Goal: Transaction & Acquisition: Download file/media

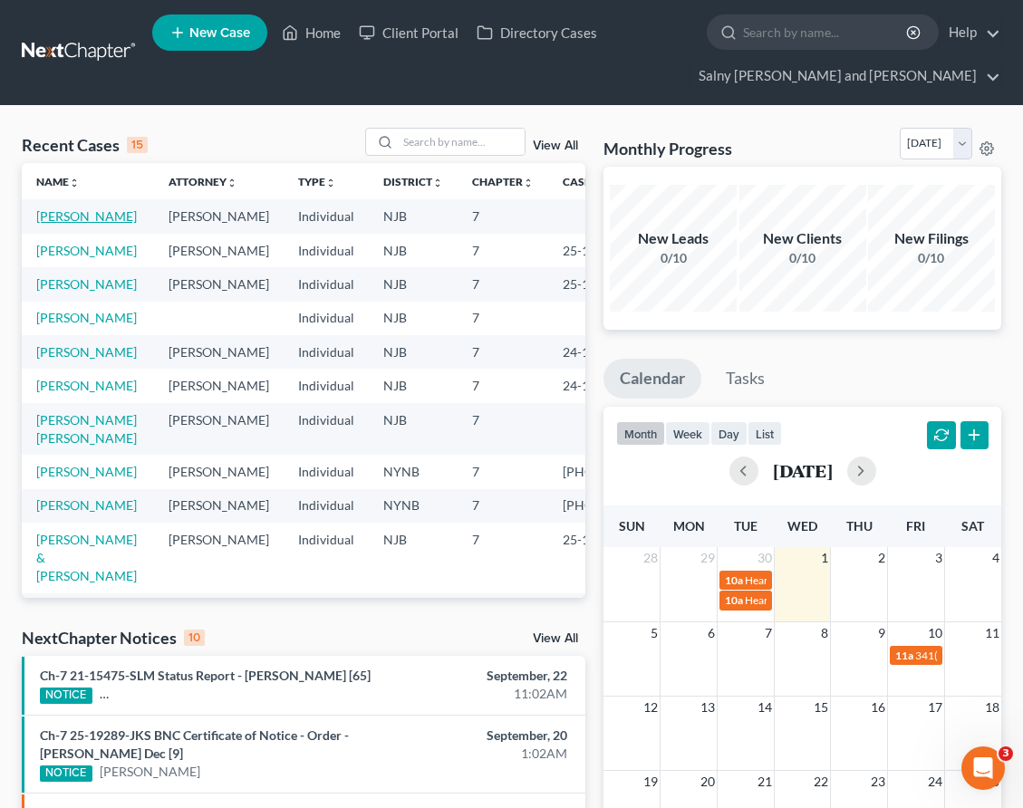
click at [58, 224] on link "[PERSON_NAME]" at bounding box center [86, 215] width 101 height 15
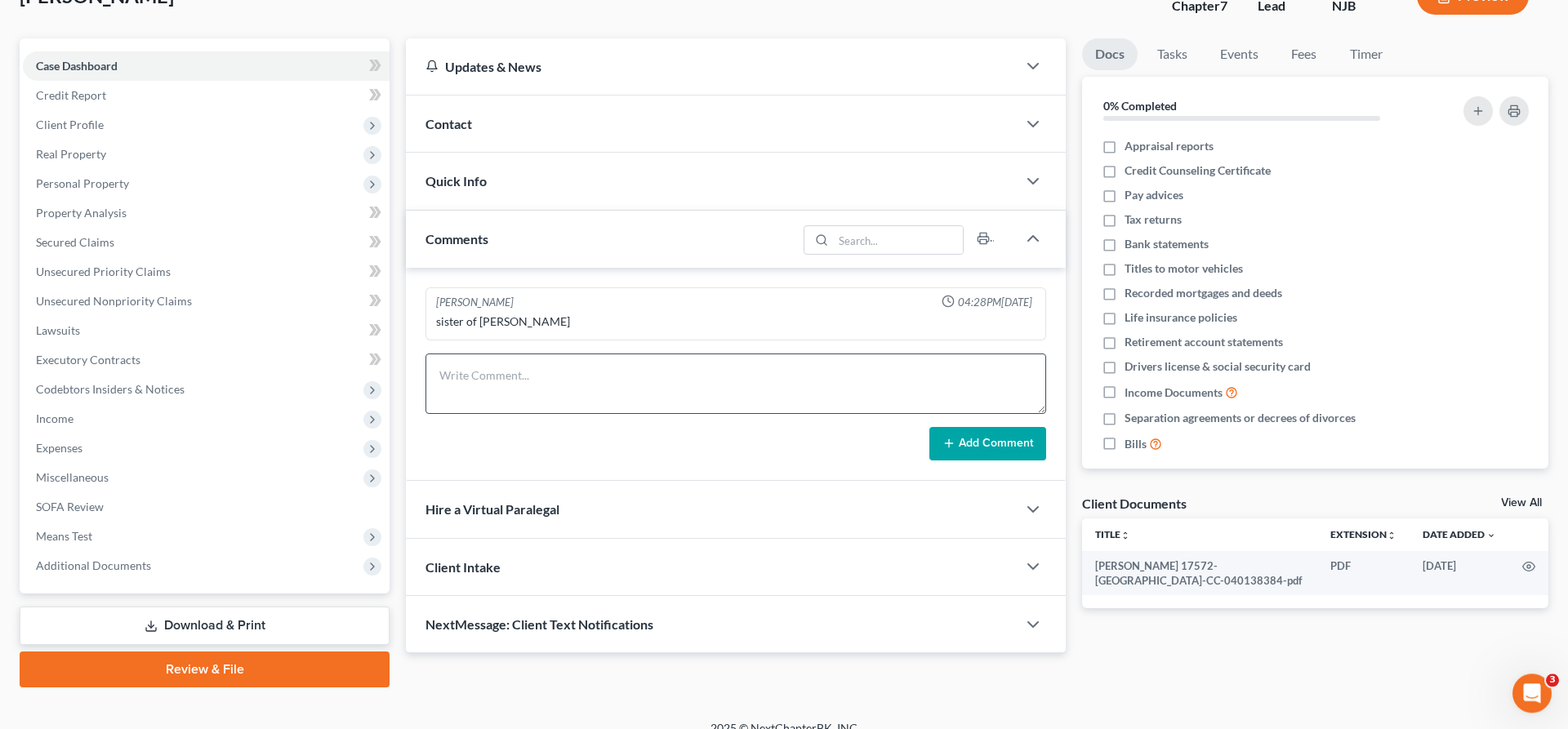
scroll to position [137, 0]
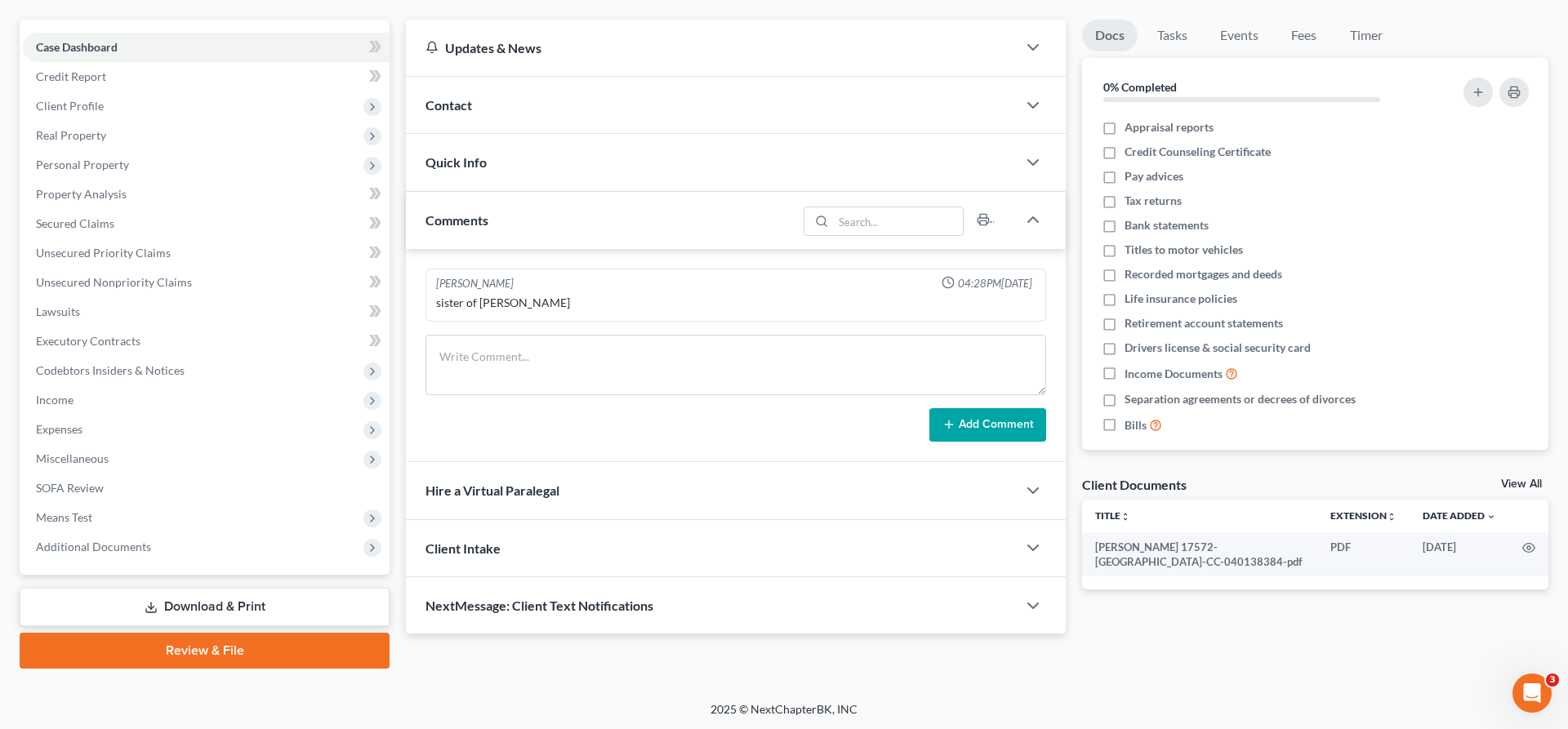
click at [175, 613] on link "Download & Print" at bounding box center [205, 606] width 370 height 39
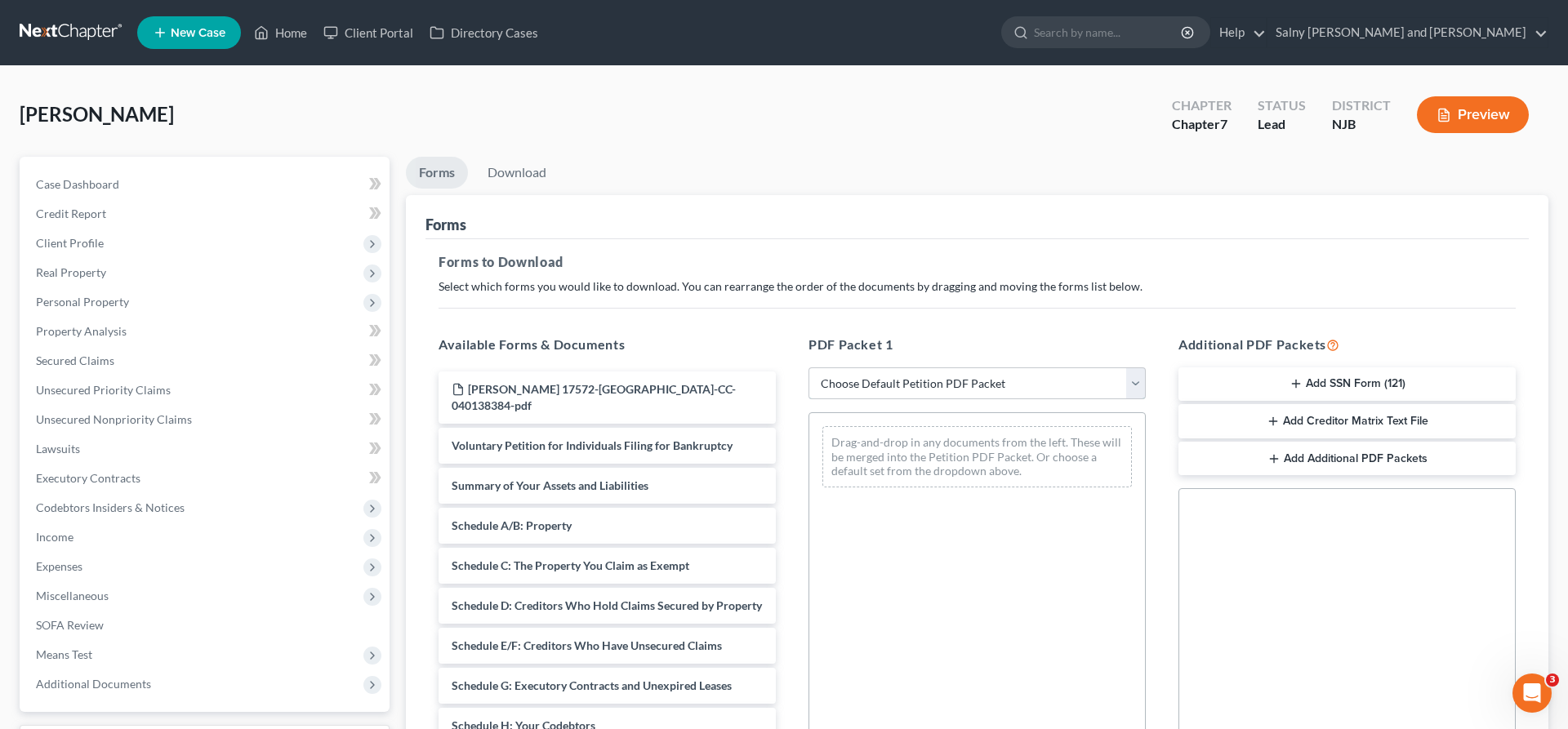
click at [809, 368] on select "Choose Default Petition PDF Packet Complete Bankruptcy Petition (all forms and …" at bounding box center [977, 384] width 337 height 32
select select "0"
click option "Complete Bankruptcy Petition (all forms and schedules)" at bounding box center [0, 0] width 0 height 0
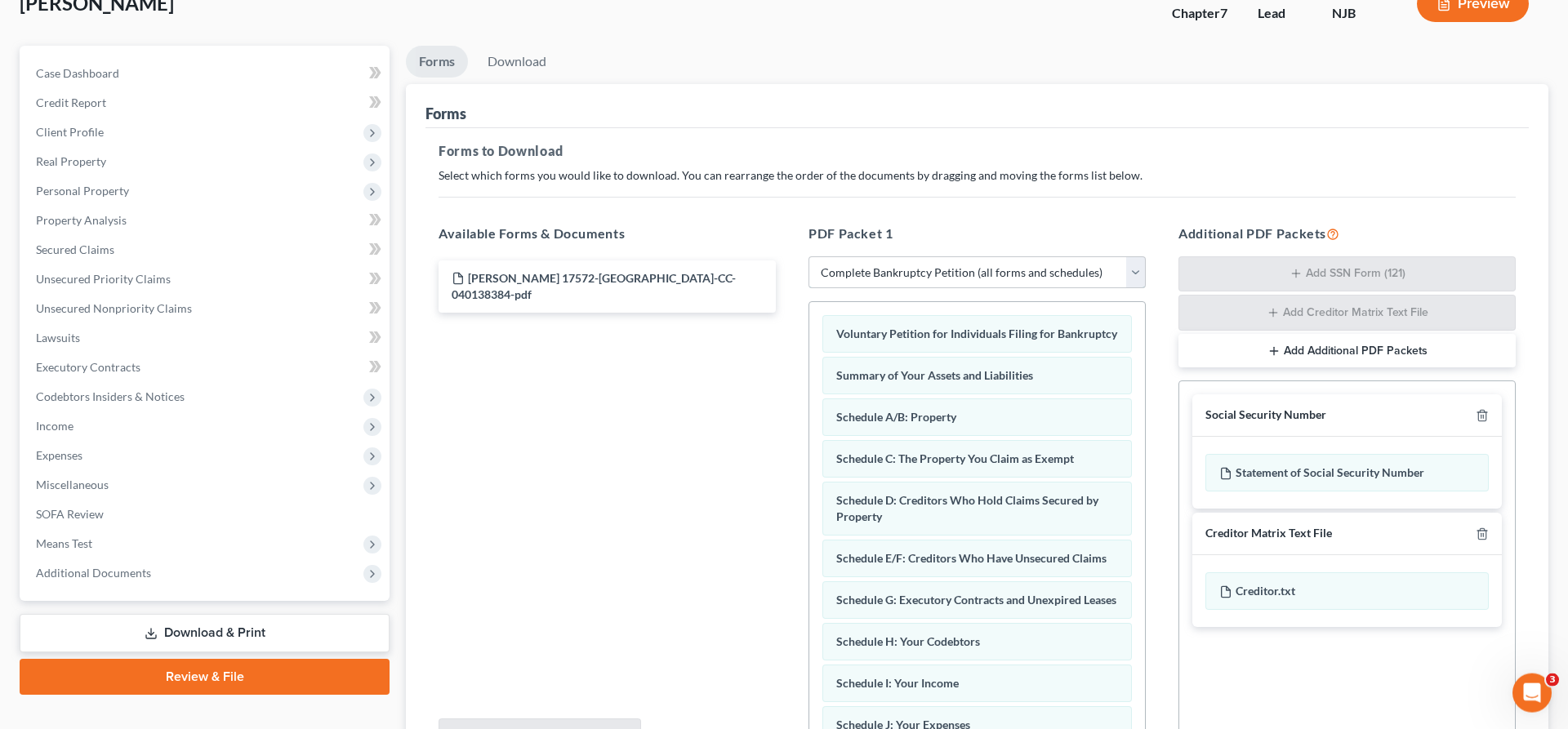
scroll to position [280, 0]
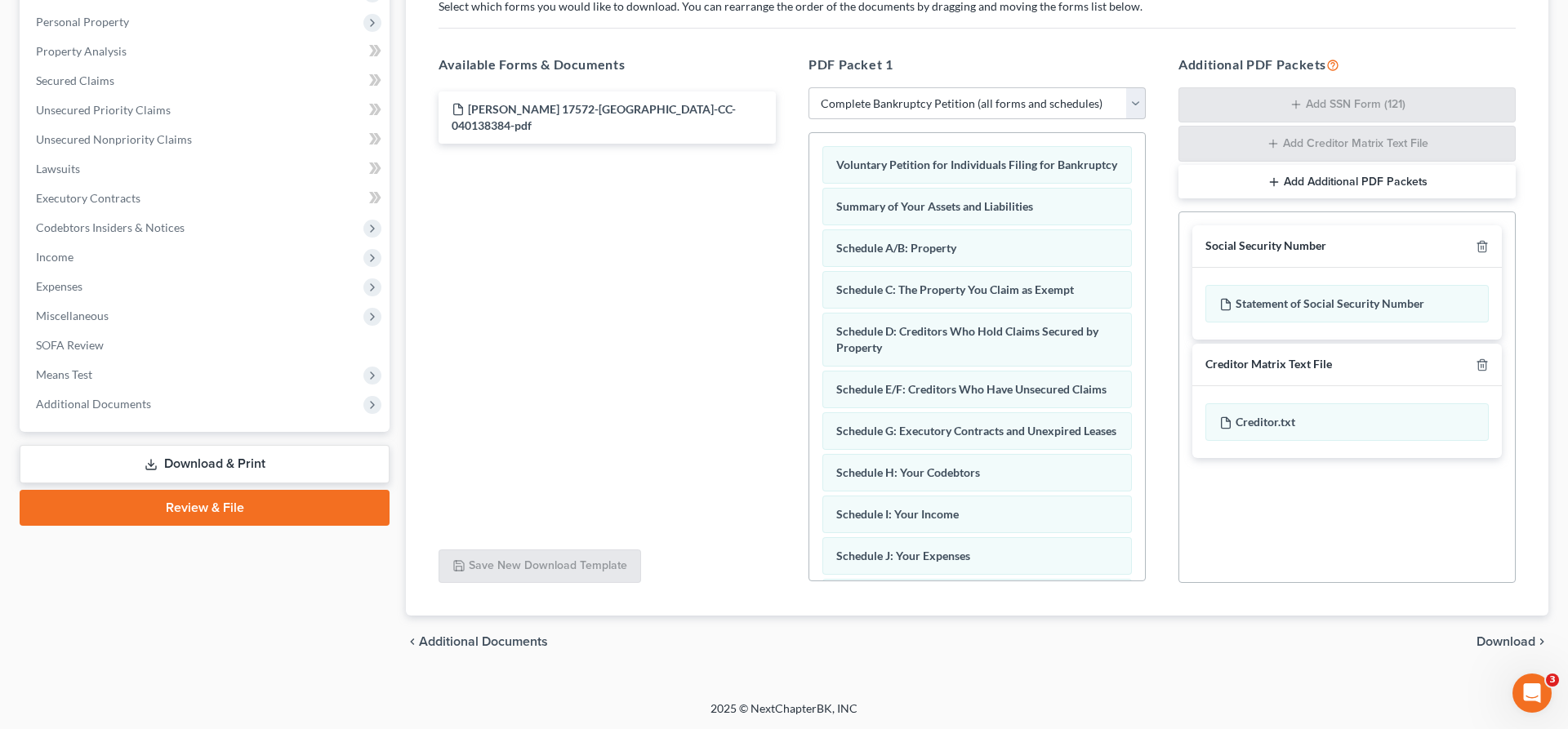
click at [922, 644] on span "Download" at bounding box center [1506, 642] width 59 height 13
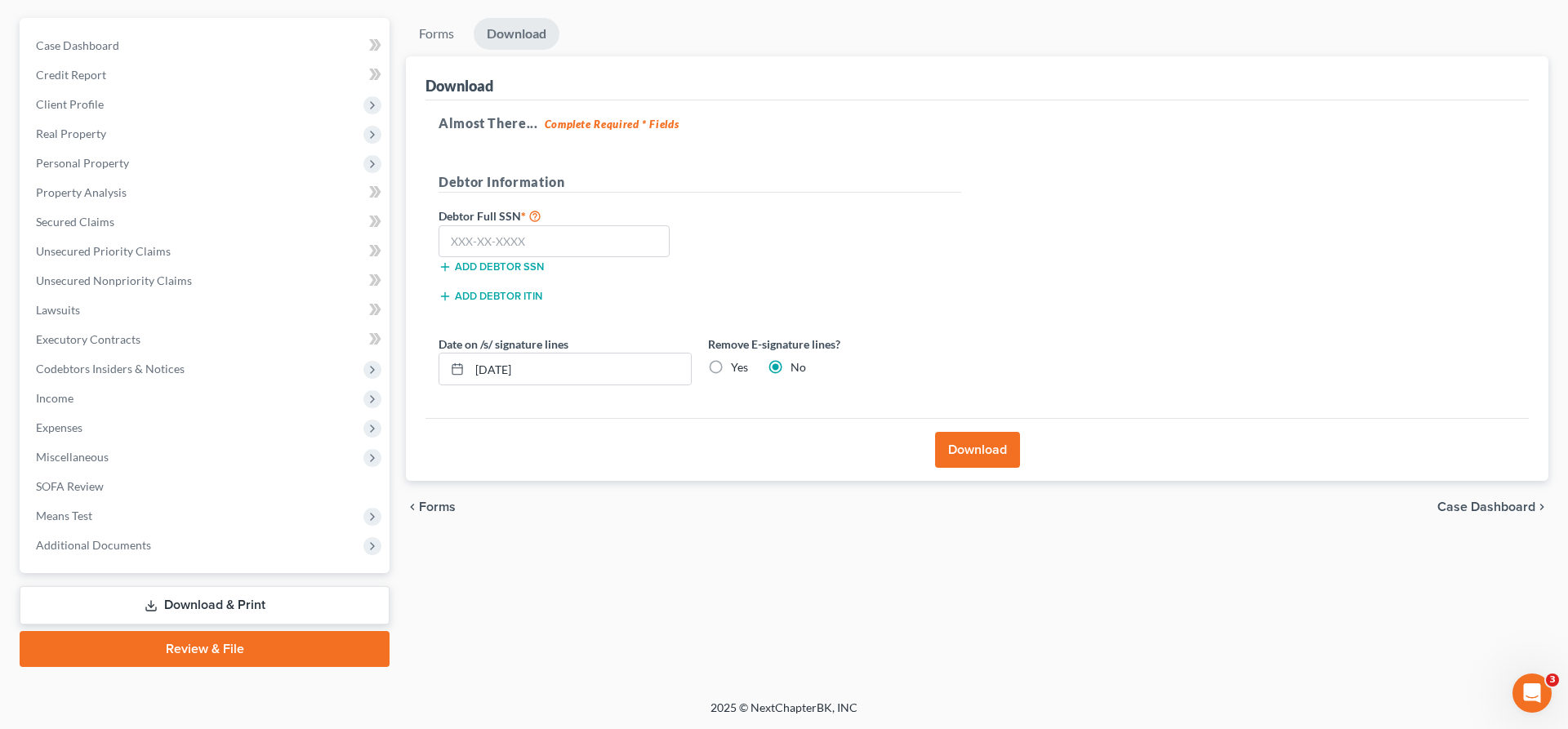
scroll to position [137, 0]
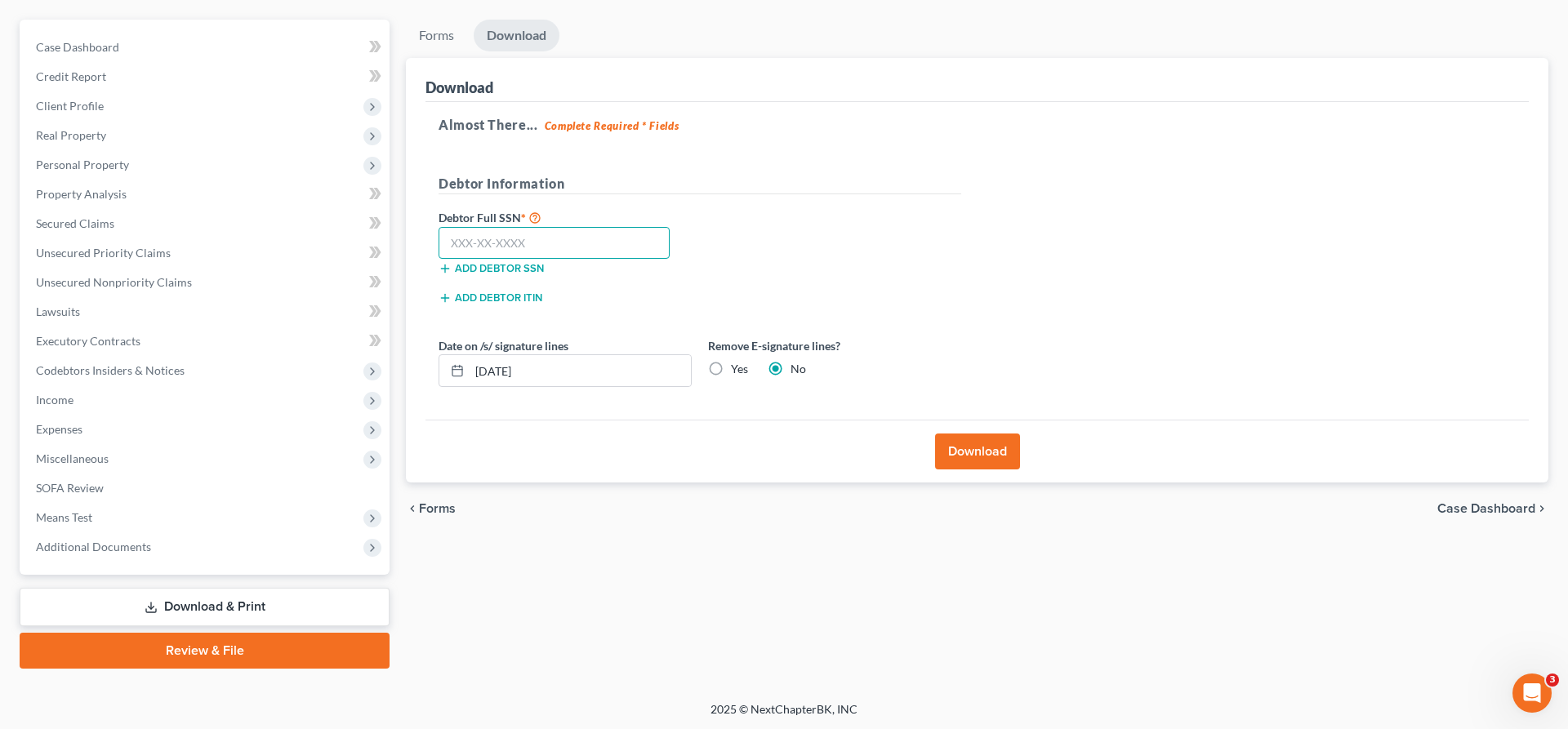
click at [529, 238] on input "text" at bounding box center [554, 243] width 231 height 32
type input "214-98-0403"
click at [922, 449] on button "Download" at bounding box center [977, 451] width 85 height 36
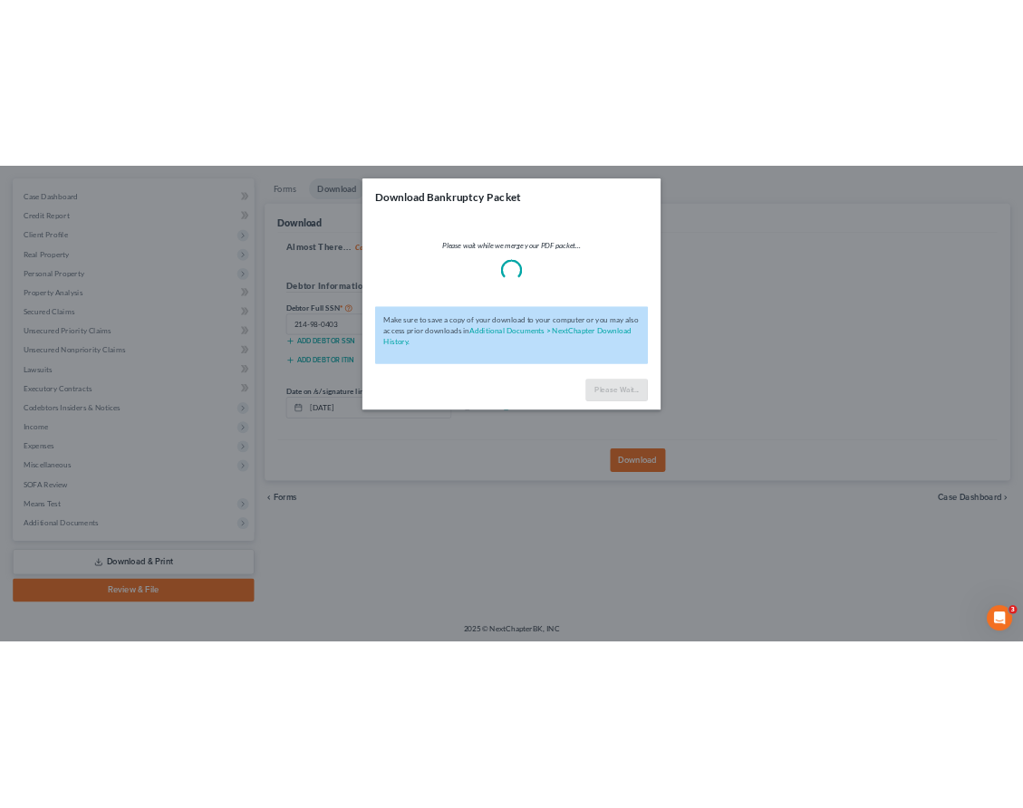
scroll to position [68, 0]
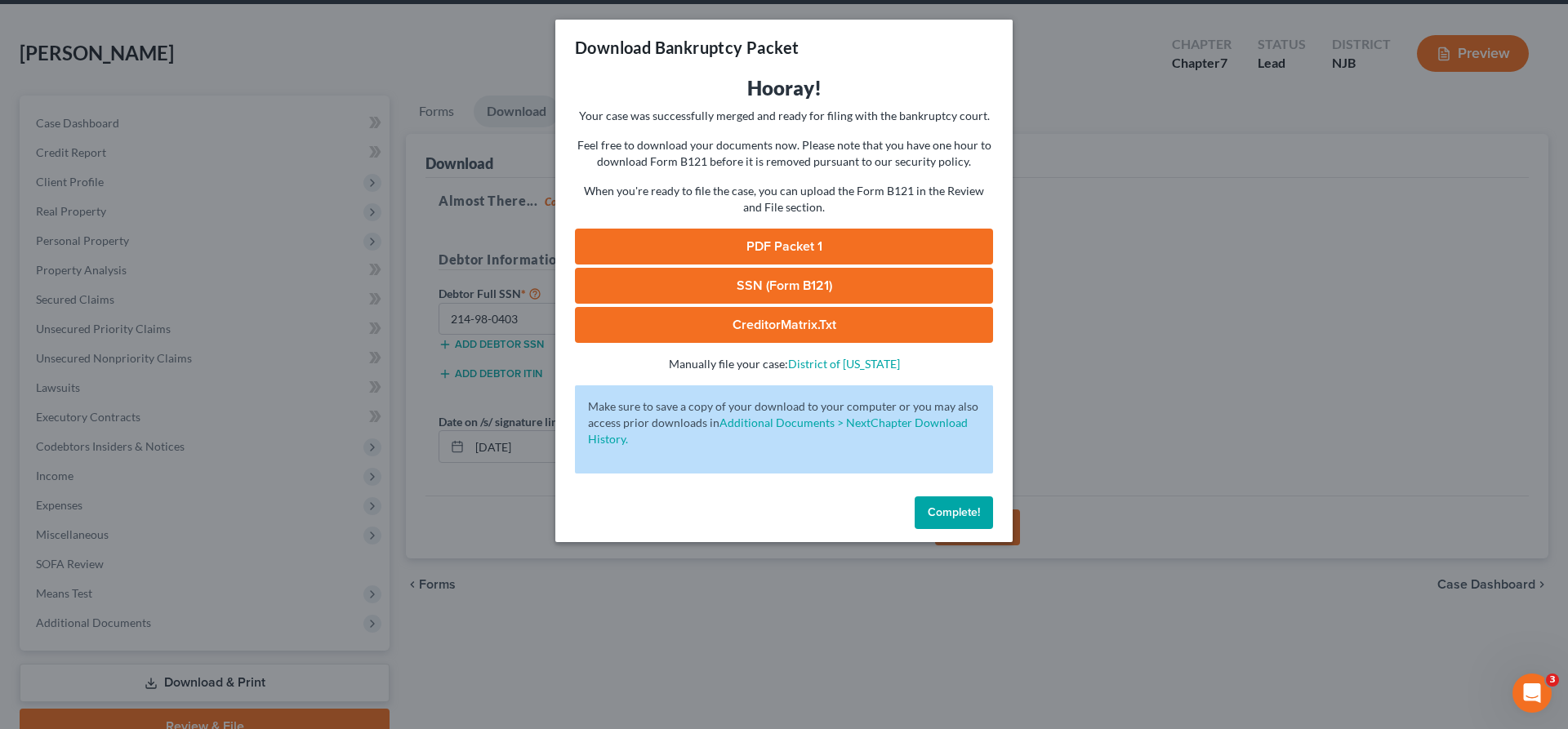
click at [861, 253] on link "PDF Packet 1" at bounding box center [784, 247] width 418 height 36
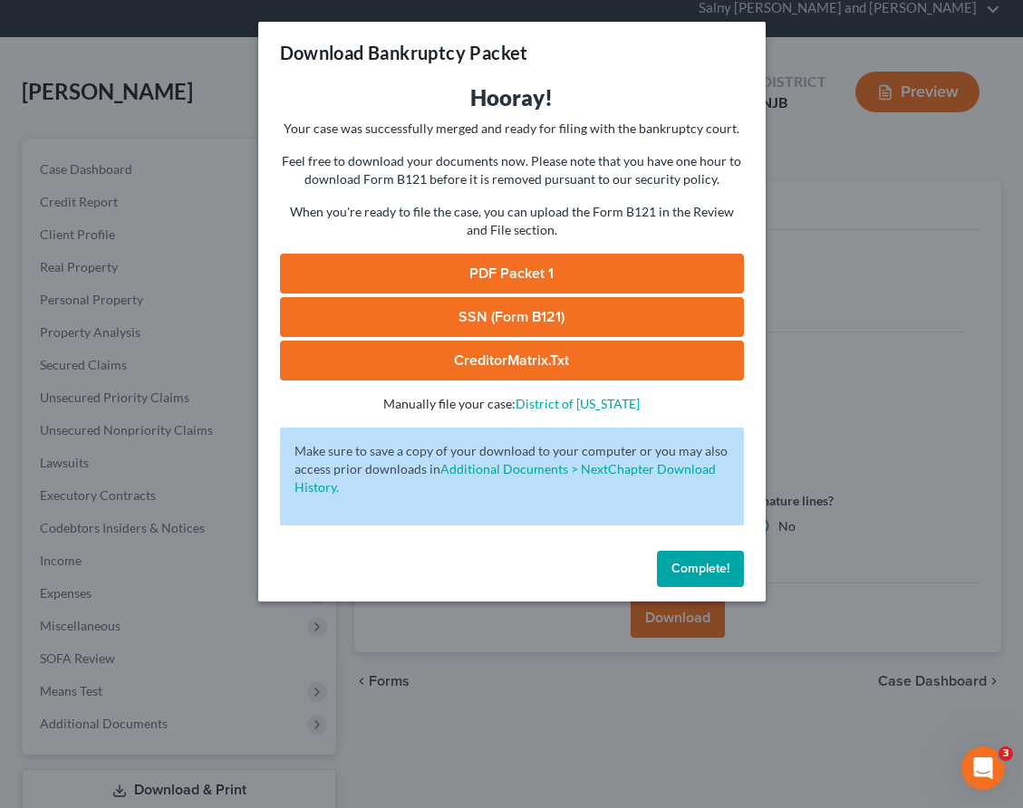
click at [566, 324] on link "SSN (Form B121)" at bounding box center [512, 317] width 464 height 40
click at [580, 371] on link "CreditorMatrix.txt" at bounding box center [512, 361] width 464 height 40
